Goal: Information Seeking & Learning: Learn about a topic

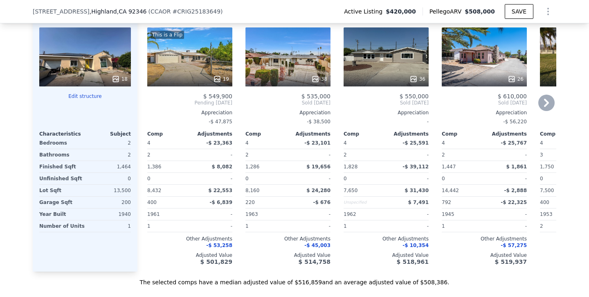
scroll to position [922, 0]
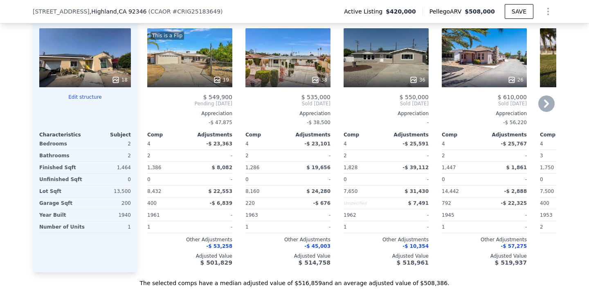
click at [548, 102] on icon at bounding box center [546, 103] width 5 height 8
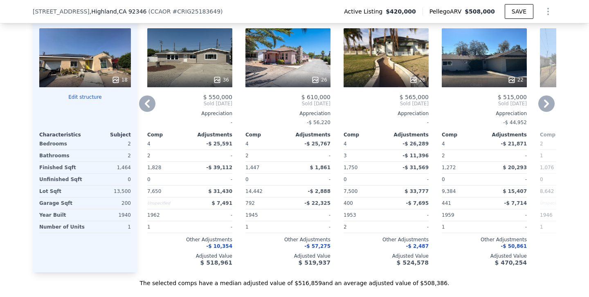
click at [548, 102] on icon at bounding box center [546, 103] width 5 height 8
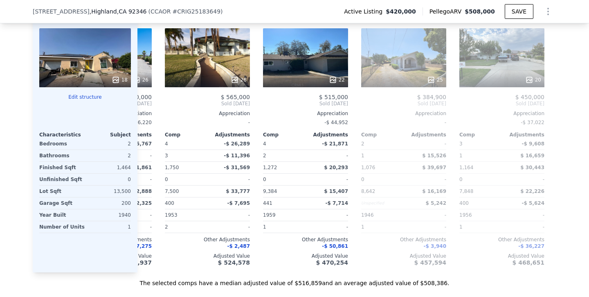
scroll to position [0, 393]
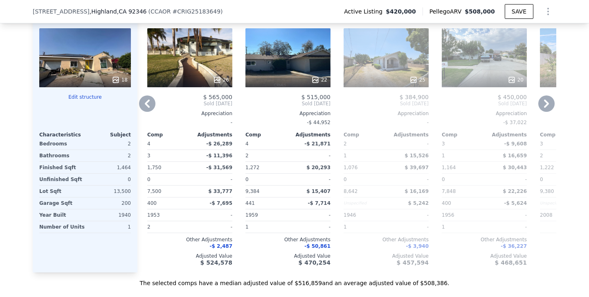
click at [548, 102] on icon at bounding box center [546, 103] width 5 height 8
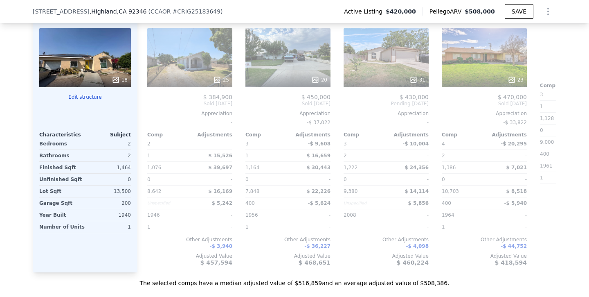
scroll to position [0, 589]
click at [548, 102] on icon at bounding box center [546, 103] width 5 height 8
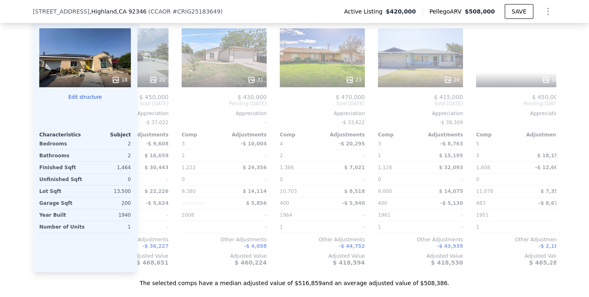
scroll to position [0, 779]
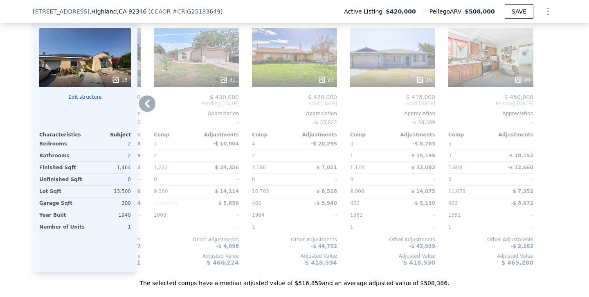
click at [149, 101] on icon at bounding box center [147, 103] width 16 height 16
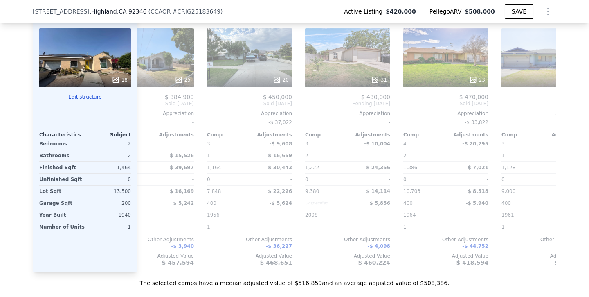
scroll to position [0, 582]
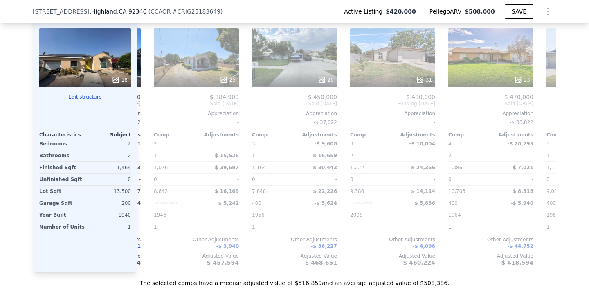
click at [149, 101] on div "Comp A ( 0.47 miles) [STREET_ADDRESS][GEOGRAPHIC_DATA][PERSON_NAME] # CRIV24159…" at bounding box center [346, 134] width 419 height 275
click at [149, 101] on icon at bounding box center [147, 103] width 16 height 16
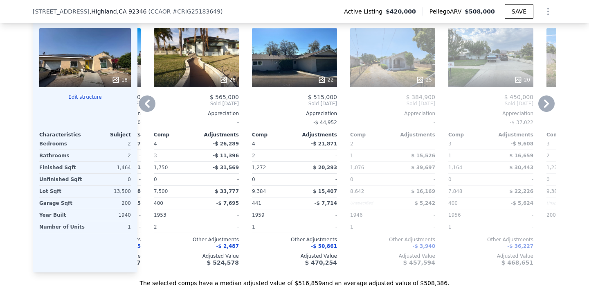
click at [150, 101] on icon at bounding box center [147, 103] width 16 height 16
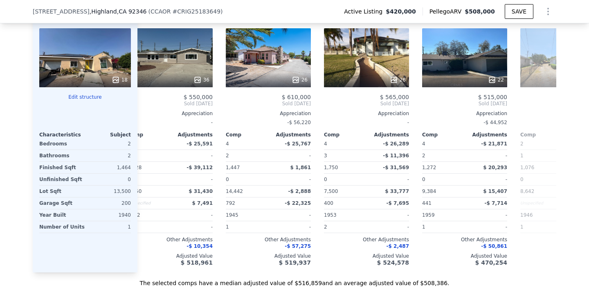
scroll to position [0, 190]
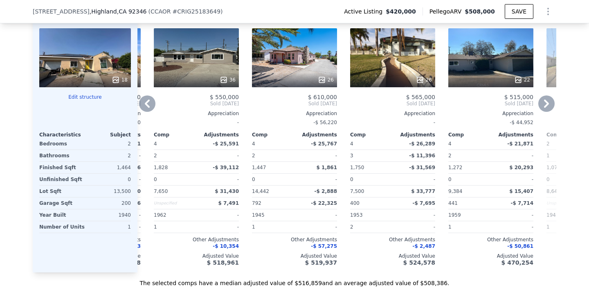
click at [150, 101] on icon at bounding box center [147, 103] width 16 height 16
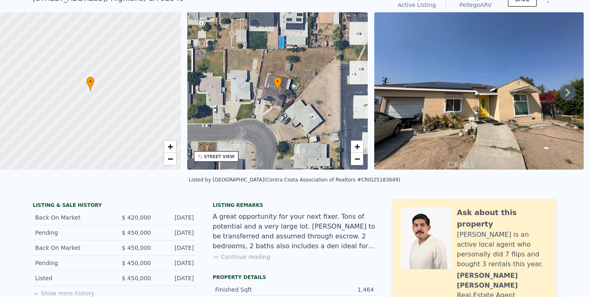
scroll to position [40, 0]
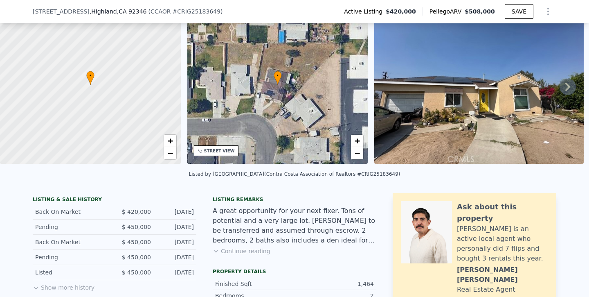
click at [245, 251] on button "Continue reading" at bounding box center [242, 251] width 58 height 8
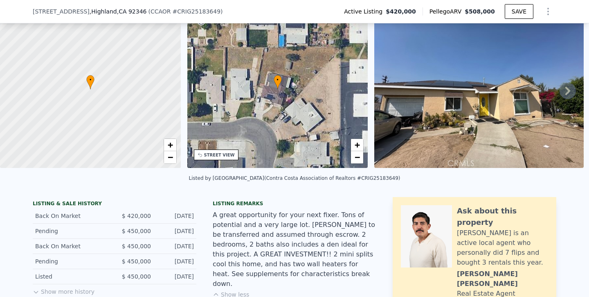
scroll to position [41, 0]
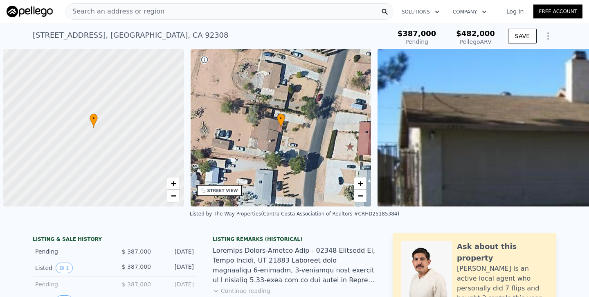
scroll to position [0, 3]
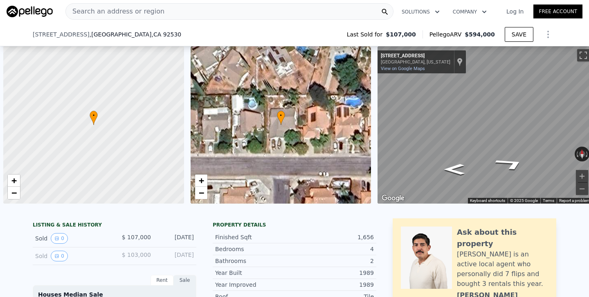
type input "$ 594,000"
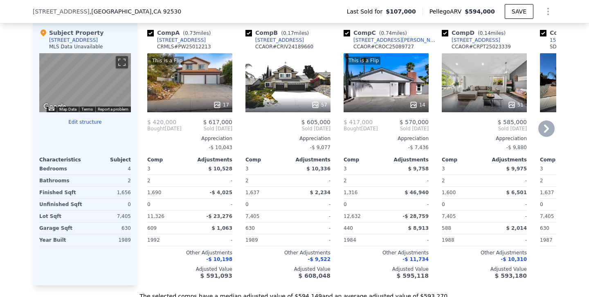
type input "2109"
type input "$ 446,785"
